Goal: Connect with others

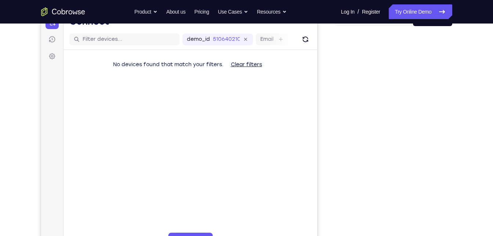
scroll to position [84, 0]
click at [305, 42] on icon "Refresh" at bounding box center [305, 38] width 7 height 7
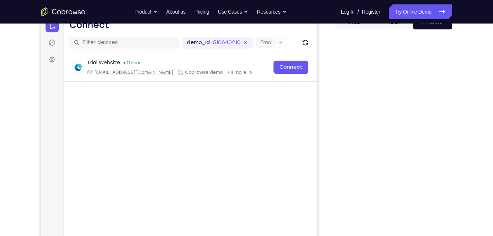
scroll to position [80, 0]
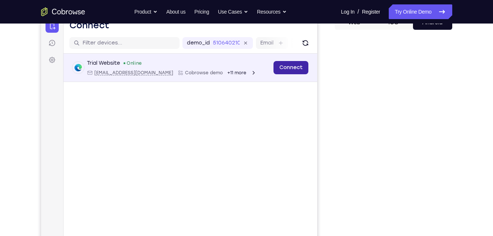
click at [292, 68] on link "Connect" at bounding box center [290, 67] width 35 height 13
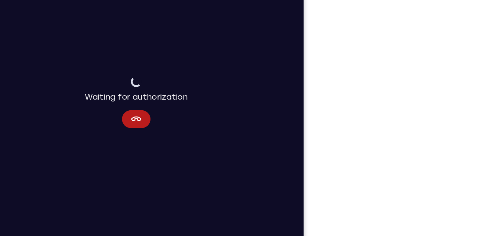
scroll to position [97, 0]
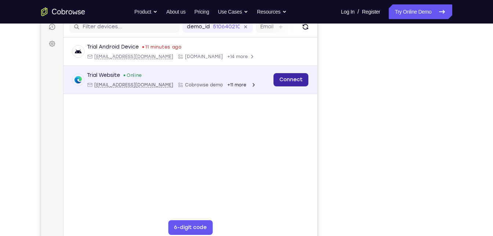
click at [286, 86] on link "Connect" at bounding box center [290, 79] width 35 height 13
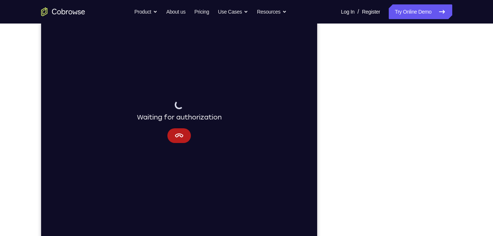
scroll to position [99, 0]
drag, startPoint x: 184, startPoint y: 134, endPoint x: 225, endPoint y: 7, distance: 133.1
click at [184, 134] on button "Cancel" at bounding box center [179, 133] width 24 height 15
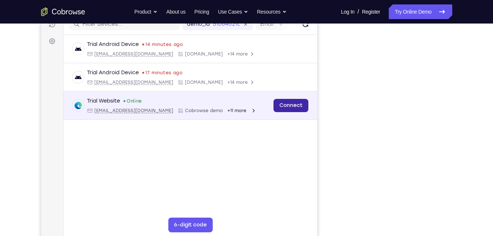
click at [297, 107] on link "Connect" at bounding box center [290, 105] width 35 height 13
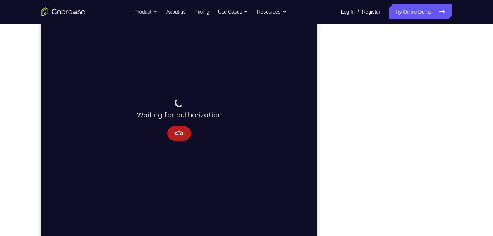
scroll to position [100, 0]
click at [182, 124] on div "Waiting for authorization" at bounding box center [179, 118] width 85 height 43
